Goal: Transaction & Acquisition: Purchase product/service

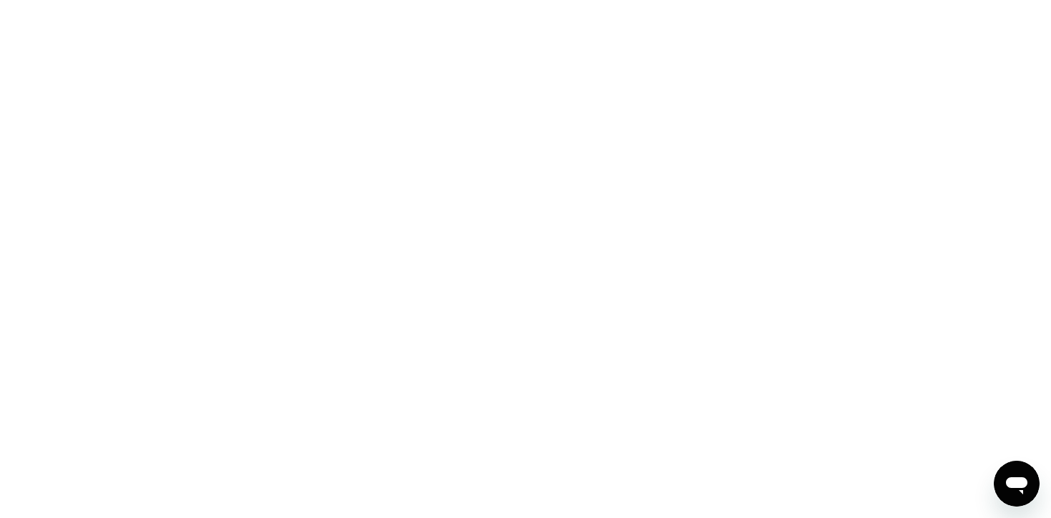
click at [400, 58] on div at bounding box center [525, 259] width 1051 height 518
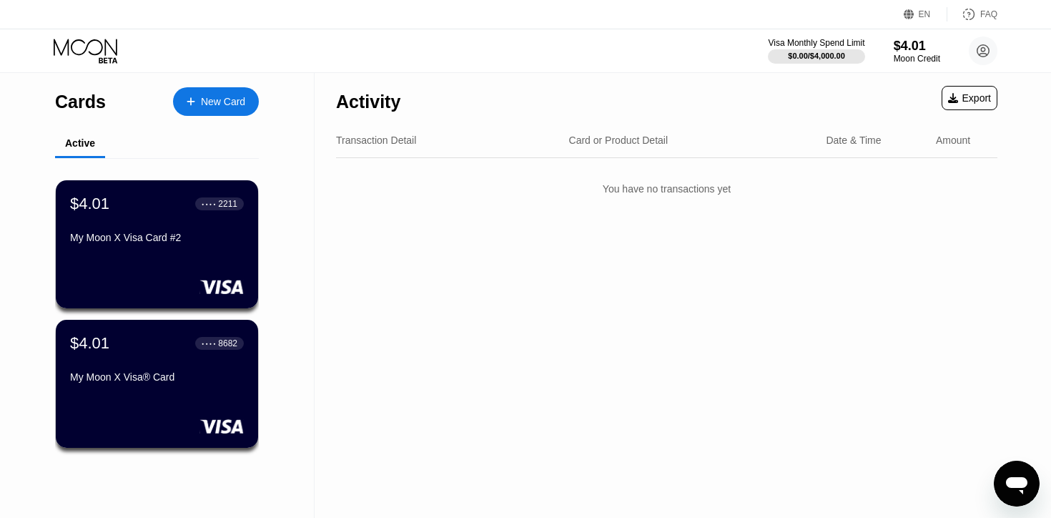
click at [204, 99] on div "New Card" at bounding box center [223, 102] width 44 height 12
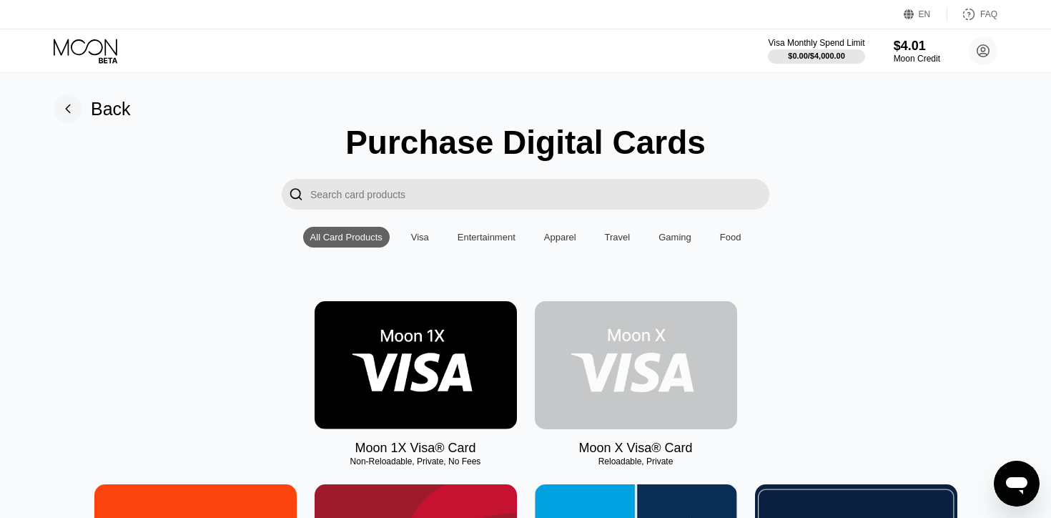
click at [688, 380] on img at bounding box center [636, 365] width 202 height 128
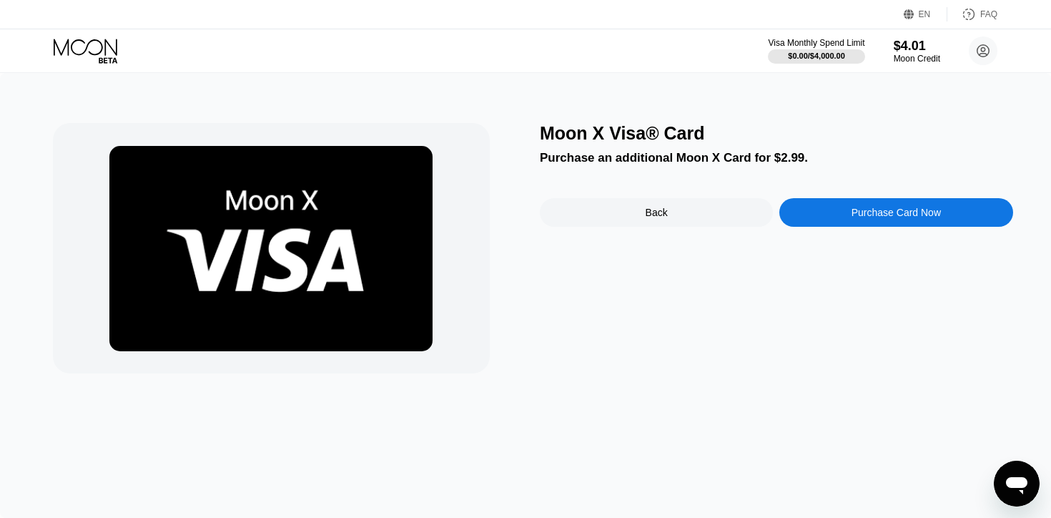
click at [849, 205] on div "Purchase Card Now" at bounding box center [895, 212] width 233 height 29
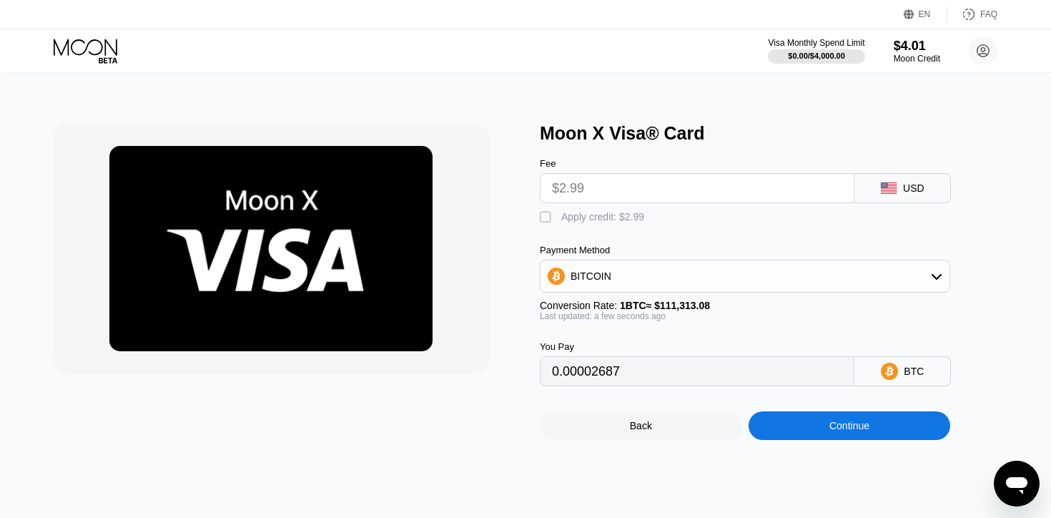
click at [603, 217] on div "Apply credit: $2.99" at bounding box center [602, 216] width 83 height 11
type input "0"
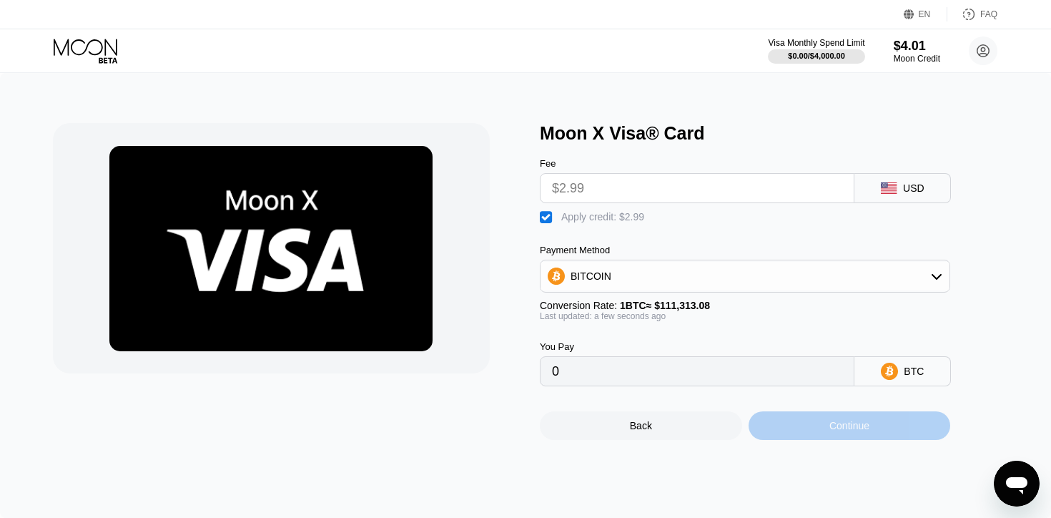
click at [806, 426] on div "Continue" at bounding box center [849, 425] width 202 height 29
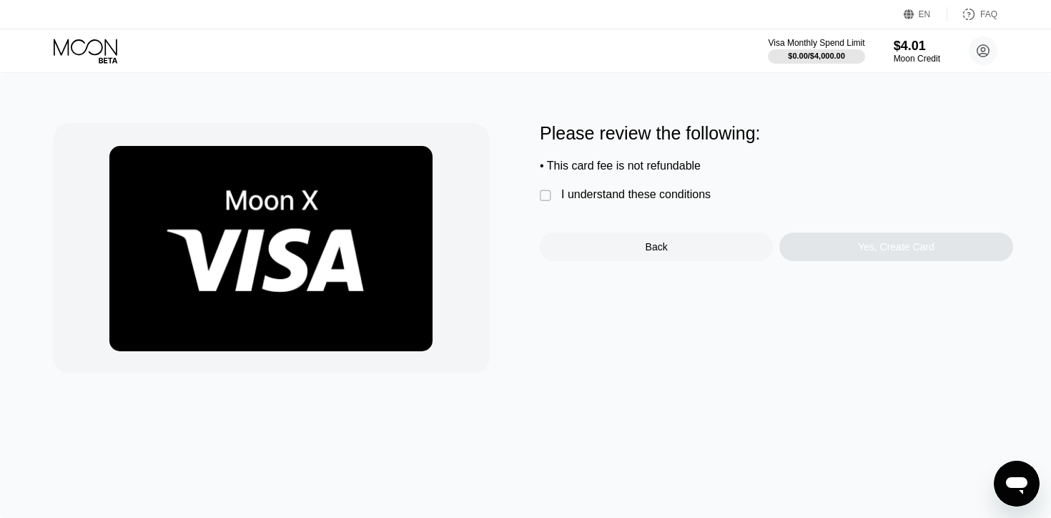
click at [588, 199] on div "I understand these conditions" at bounding box center [635, 194] width 149 height 13
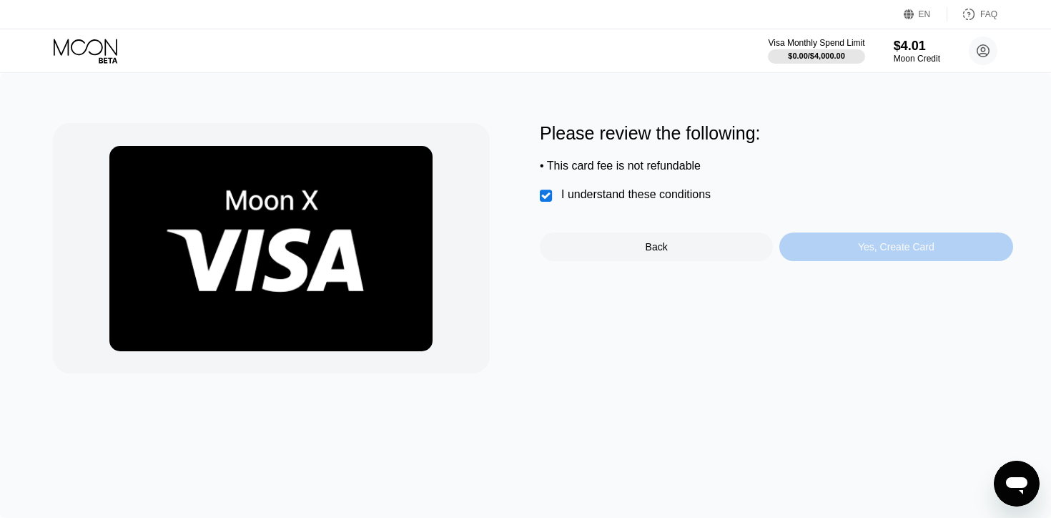
click at [881, 256] on div "Yes, Create Card" at bounding box center [895, 246] width 233 height 29
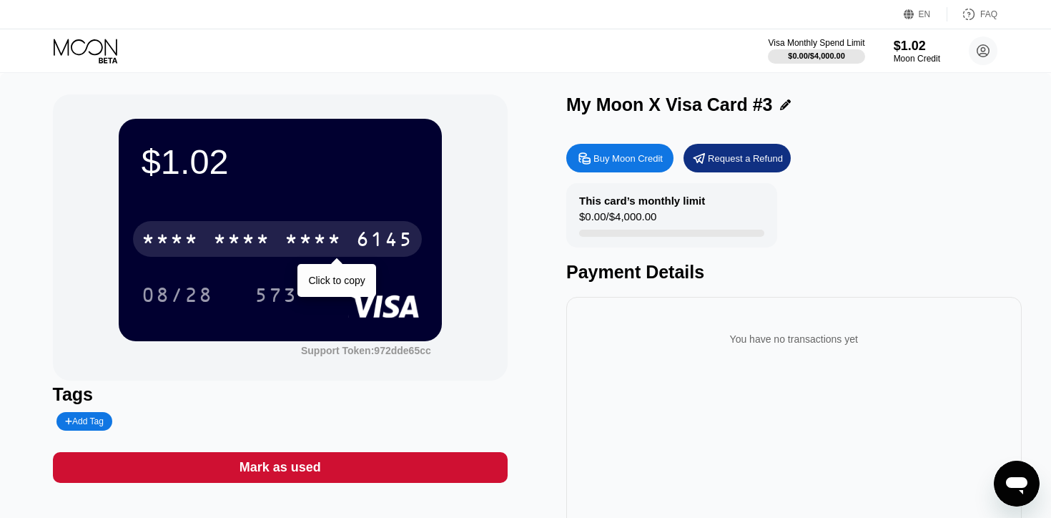
click at [350, 236] on div "* * * * * * * * * * * * 6145" at bounding box center [277, 239] width 289 height 36
